Goal: Subscribe to service/newsletter

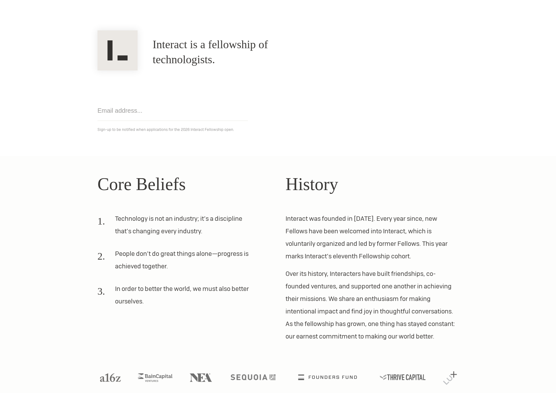
scroll to position [53, 0]
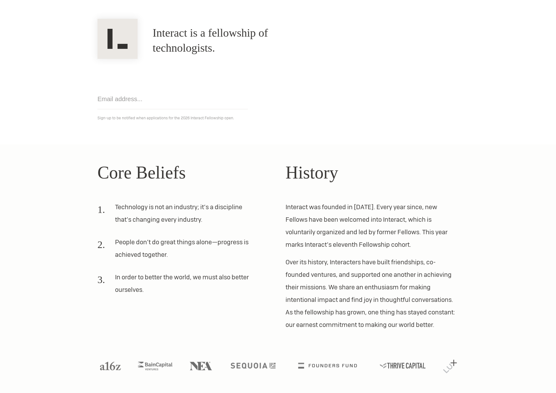
click at [142, 101] on input "email" at bounding box center [172, 99] width 150 height 20
type input "a"
type input "plau@generalatlantic.com"
click input "Get notified" at bounding box center [0, 0] width 0 height 0
click at [186, 101] on input "plau@generalatlantic.com" at bounding box center [172, 99] width 150 height 20
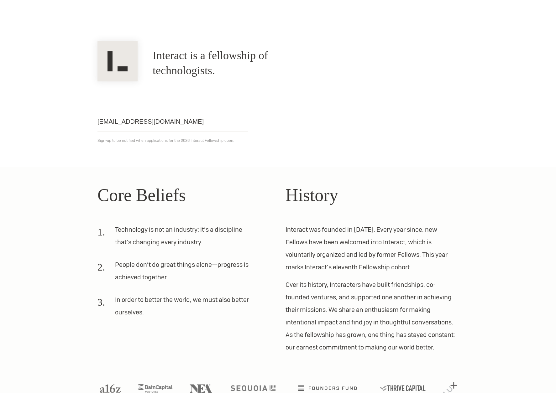
scroll to position [0, 0]
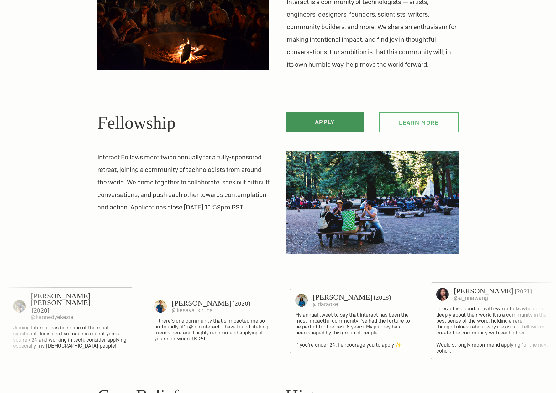
scroll to position [75, 0]
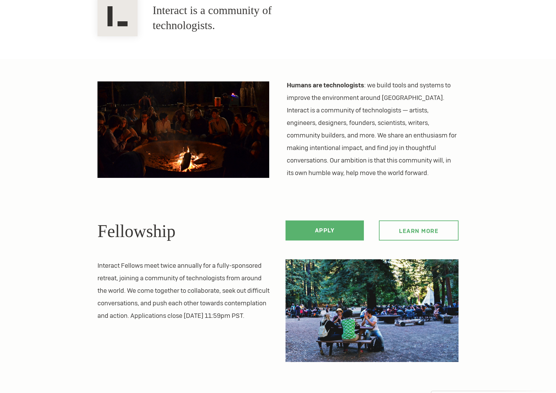
click at [59, 117] on section "Humans are technologists : we build tools and systems to improve the environmen…" at bounding box center [278, 398] width 556 height 679
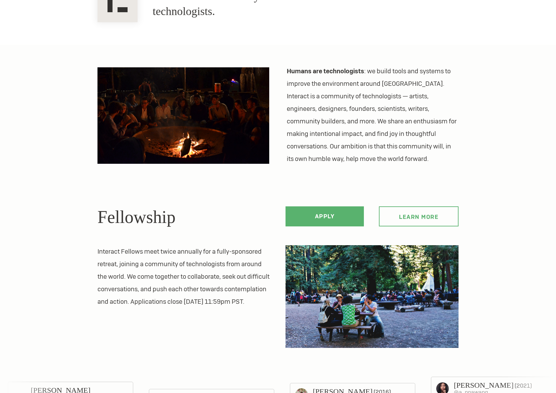
scroll to position [188, 0]
